Goal: Navigation & Orientation: Find specific page/section

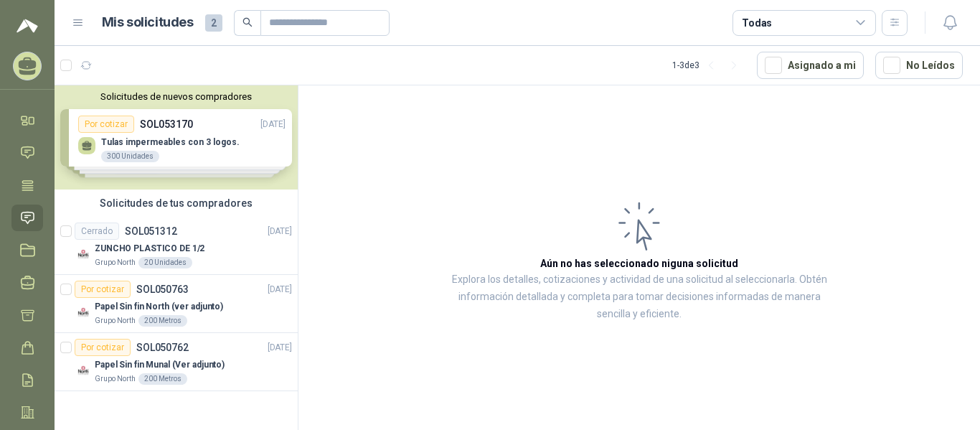
click at [31, 64] on icon at bounding box center [28, 63] width 18 height 12
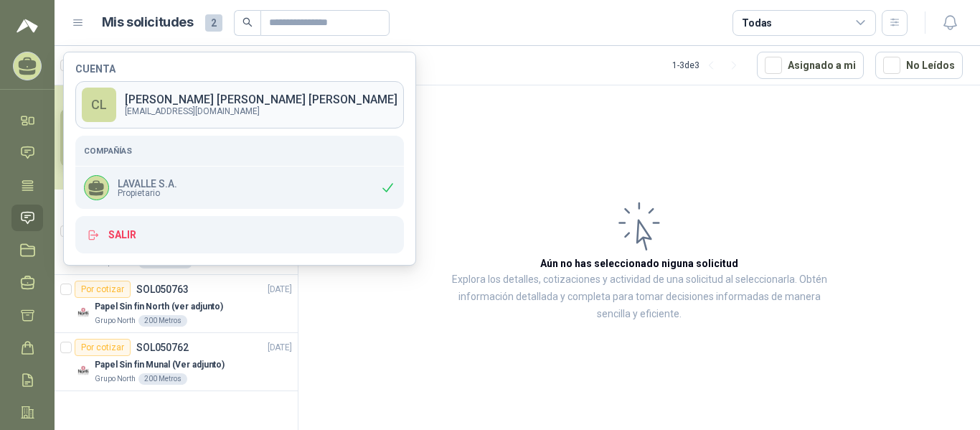
click at [159, 110] on p "[EMAIL_ADDRESS][DOMAIN_NAME]" at bounding box center [261, 111] width 273 height 9
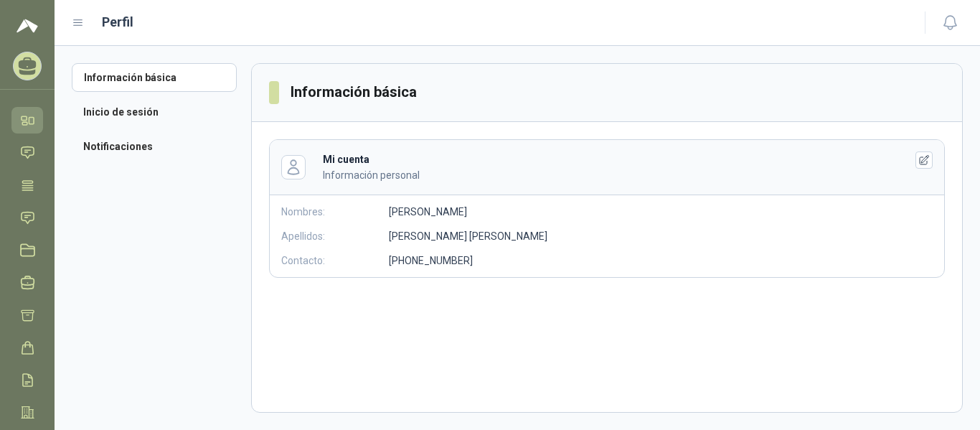
click at [27, 118] on icon at bounding box center [24, 118] width 5 height 4
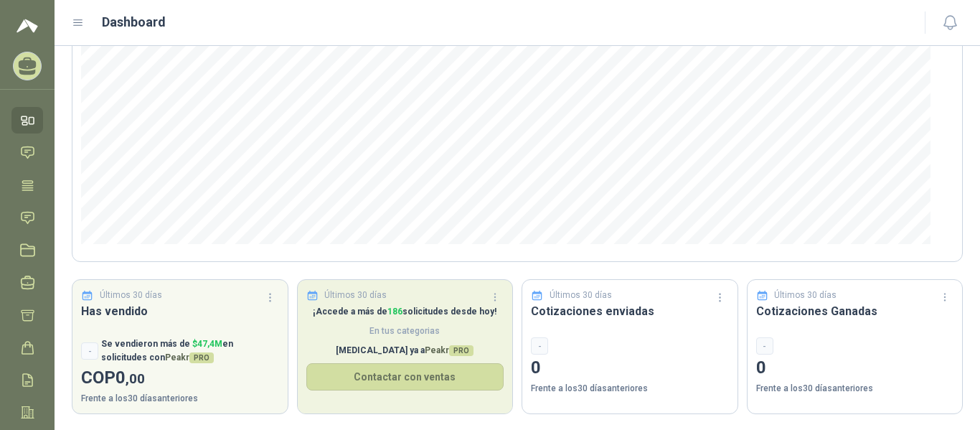
scroll to position [217, 0]
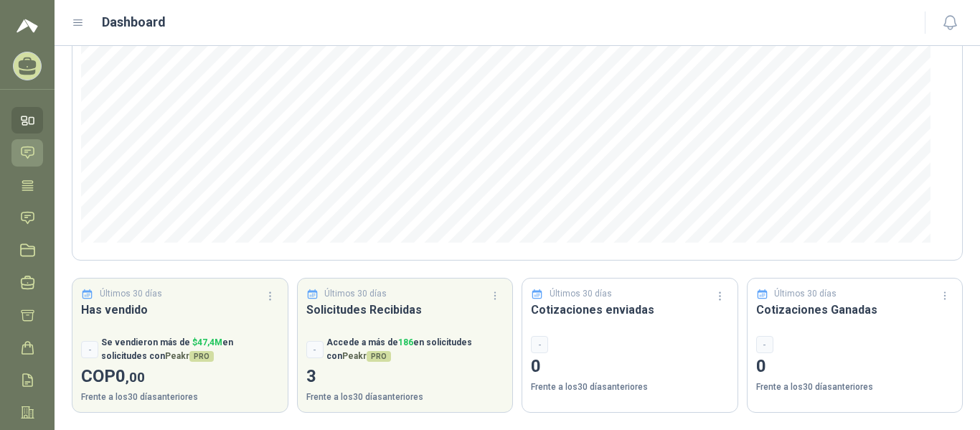
click at [23, 146] on icon at bounding box center [27, 152] width 15 height 15
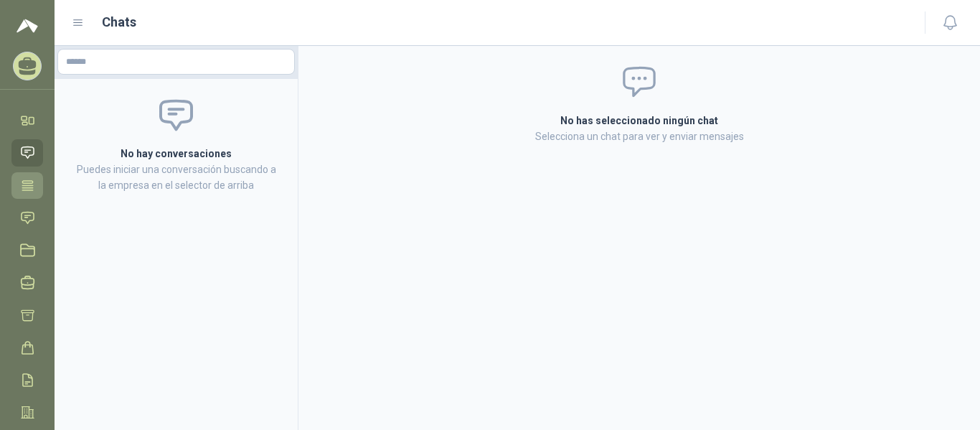
click at [20, 186] on link "Tareas" at bounding box center [27, 185] width 32 height 27
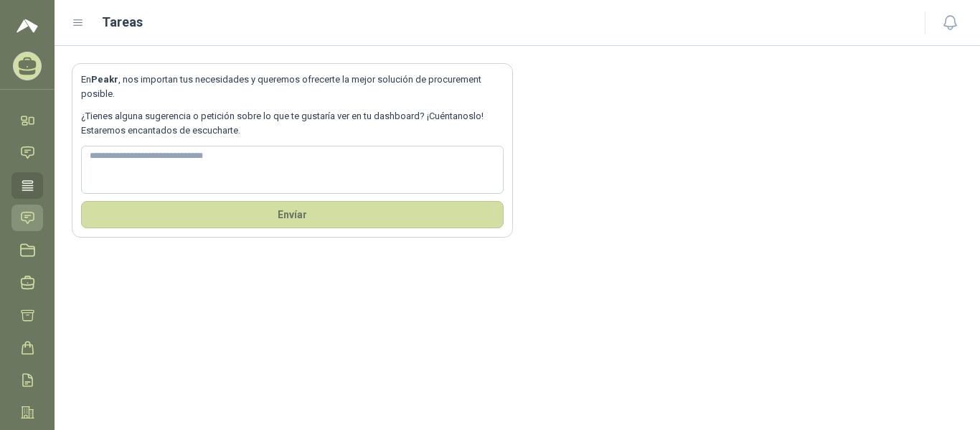
click at [34, 222] on icon at bounding box center [27, 217] width 15 height 15
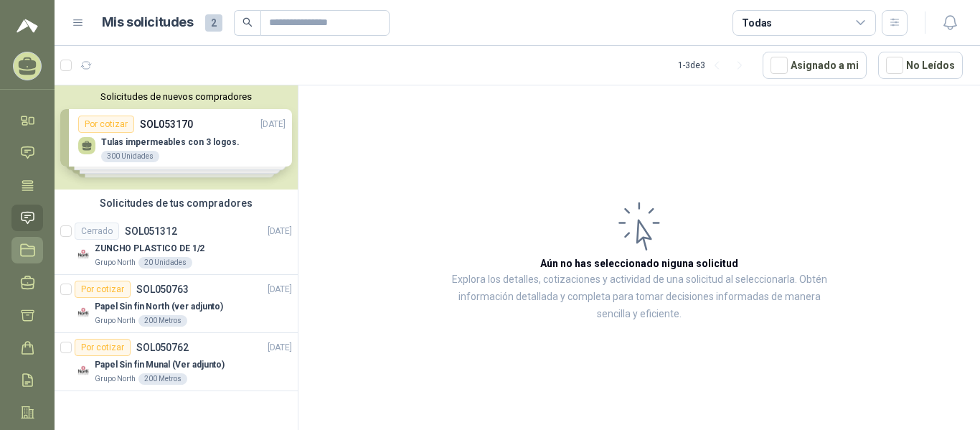
click at [34, 244] on icon at bounding box center [27, 249] width 15 height 15
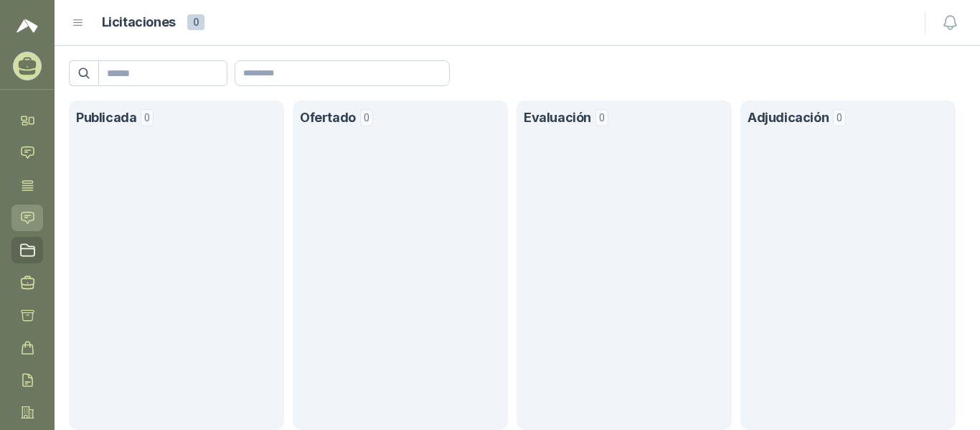
click at [30, 224] on icon at bounding box center [27, 217] width 15 height 15
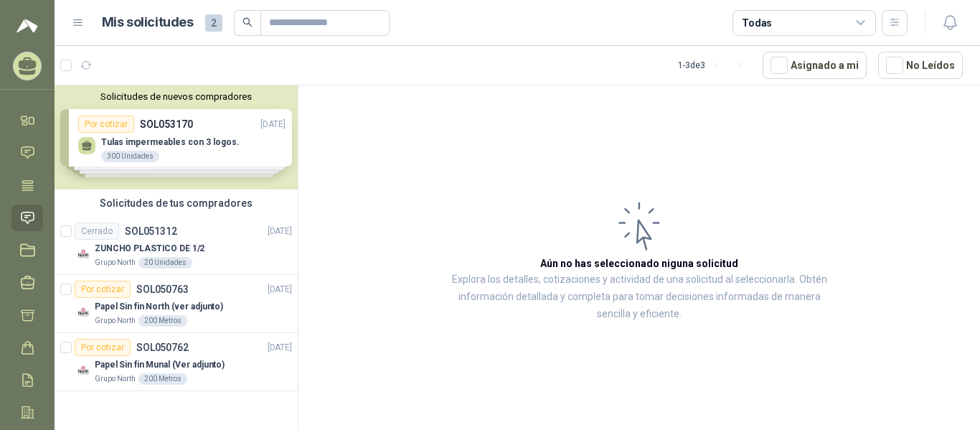
click at [217, 159] on div "Solicitudes de nuevos compradores Por cotizar SOL053170 [DATE] Tulas impermeabl…" at bounding box center [176, 137] width 243 height 104
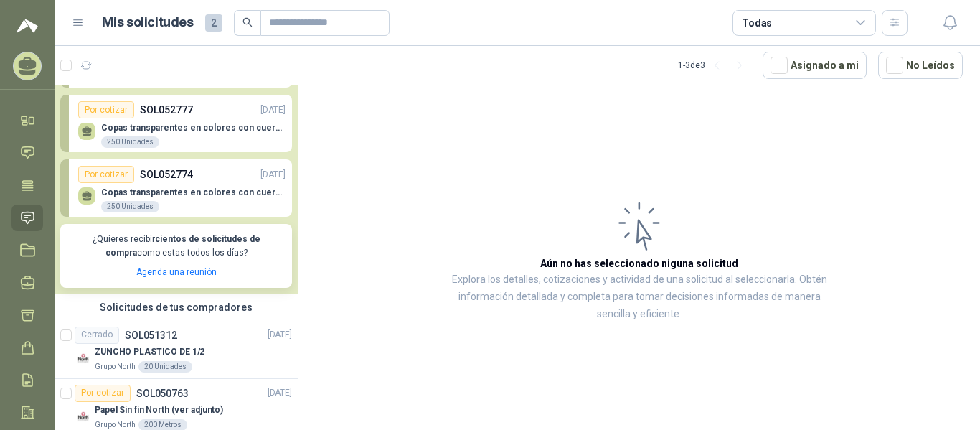
scroll to position [215, 0]
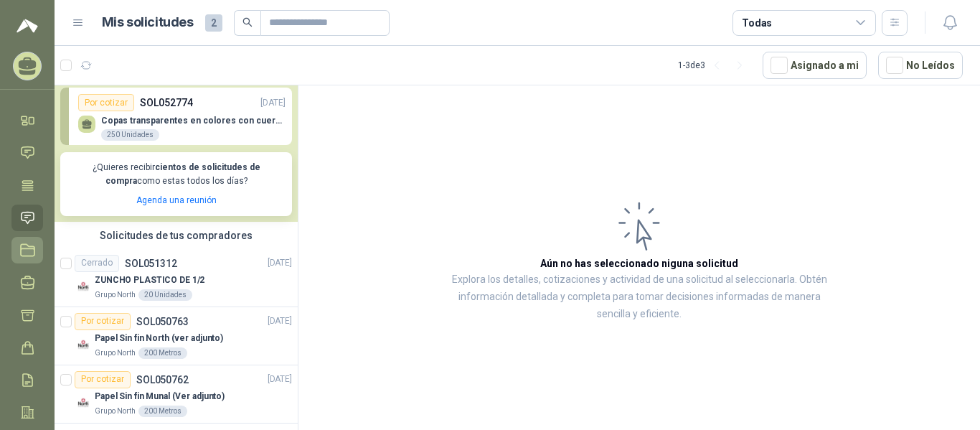
click at [25, 251] on icon at bounding box center [27, 249] width 15 height 15
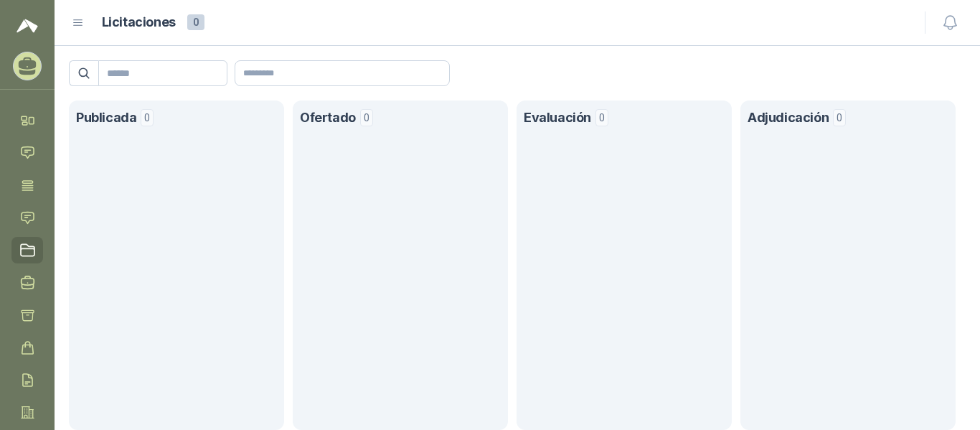
click at [31, 70] on icon at bounding box center [27, 66] width 22 height 22
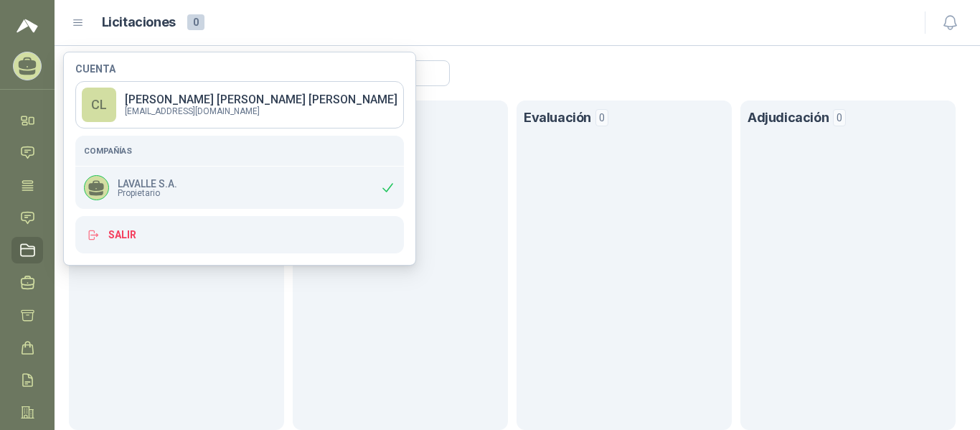
click at [40, 66] on div at bounding box center [27, 66] width 29 height 29
